Goal: Task Accomplishment & Management: Manage account settings

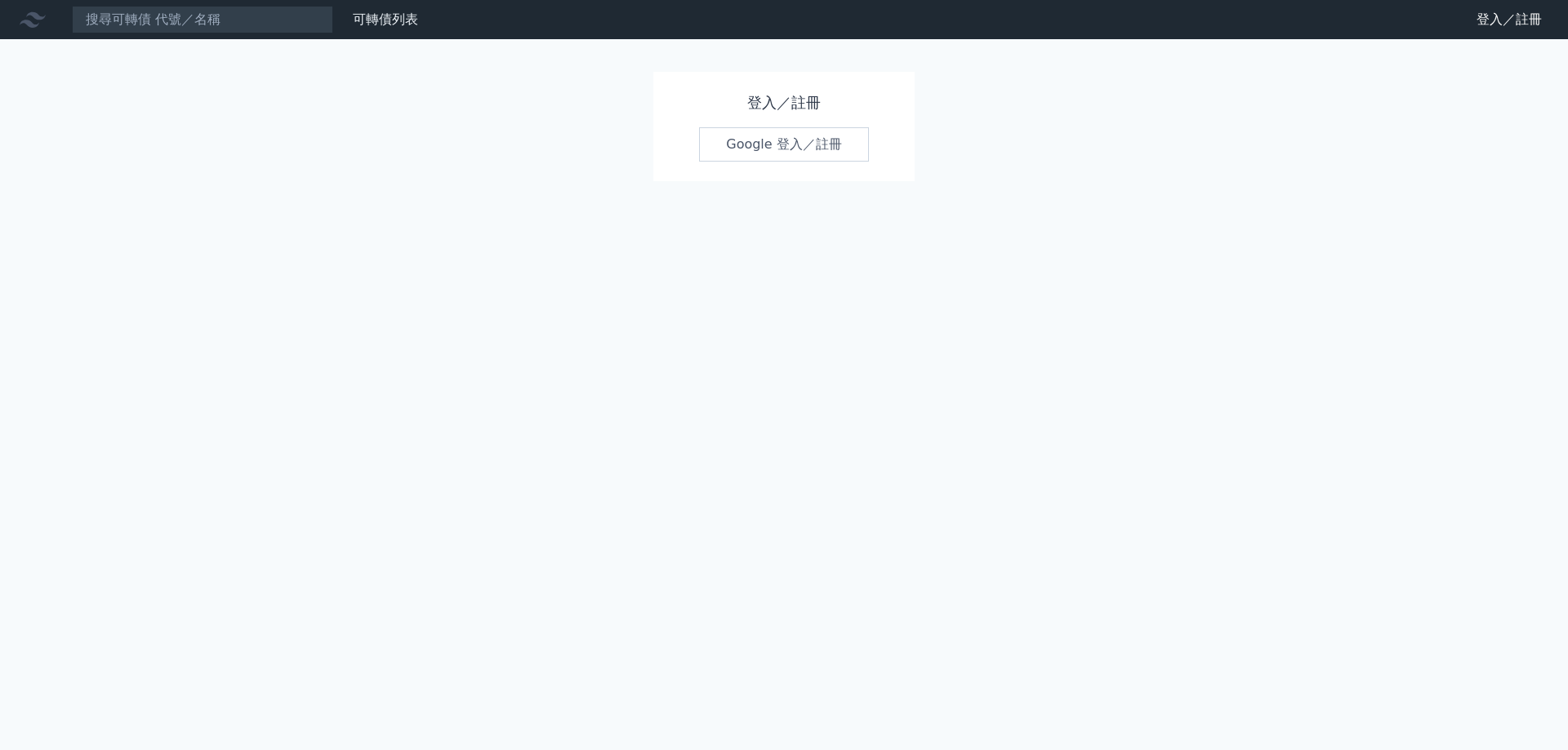
click at [783, 146] on link "Google 登入／註冊" at bounding box center [784, 144] width 170 height 34
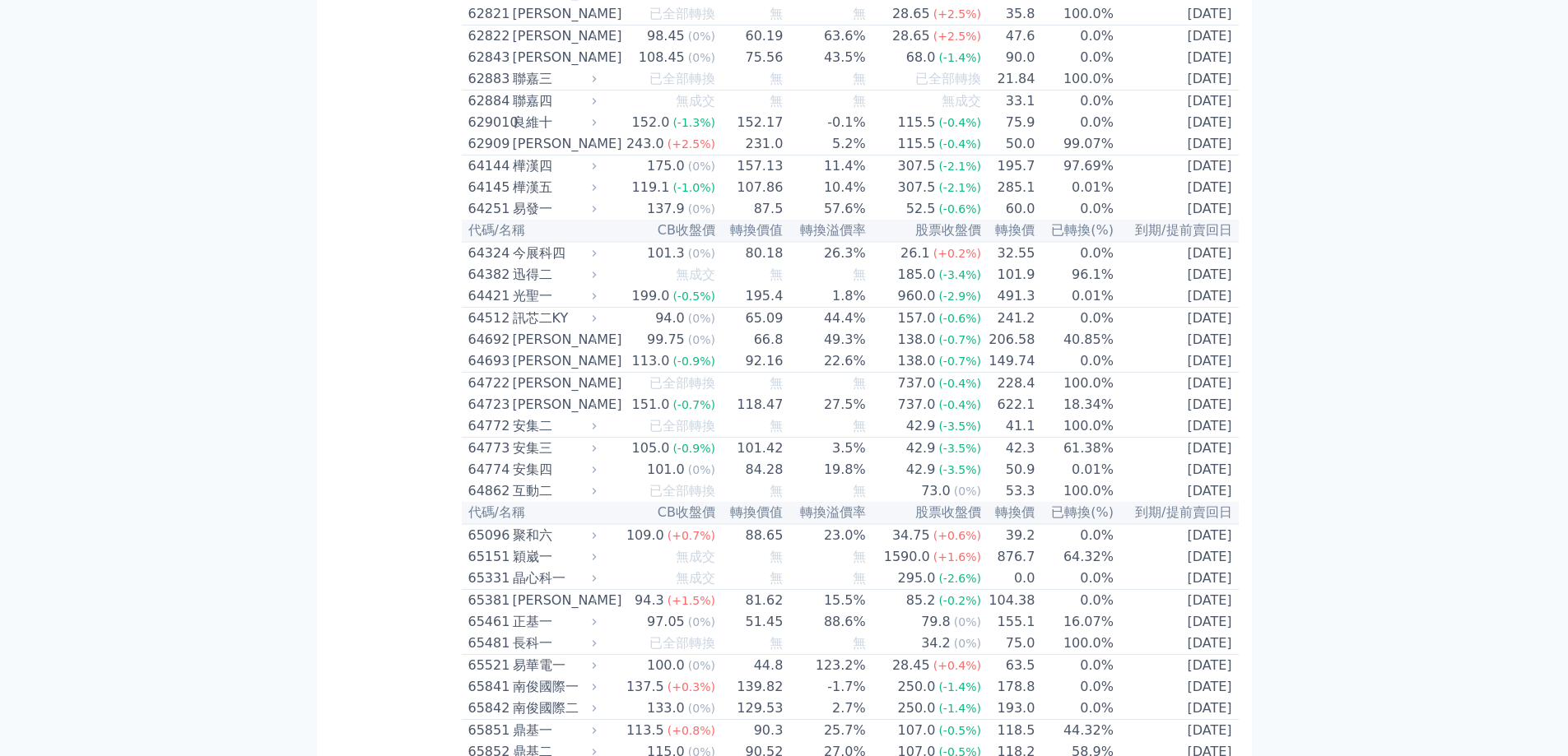
scroll to position [6489, 0]
